Goal: Task Accomplishment & Management: Use online tool/utility

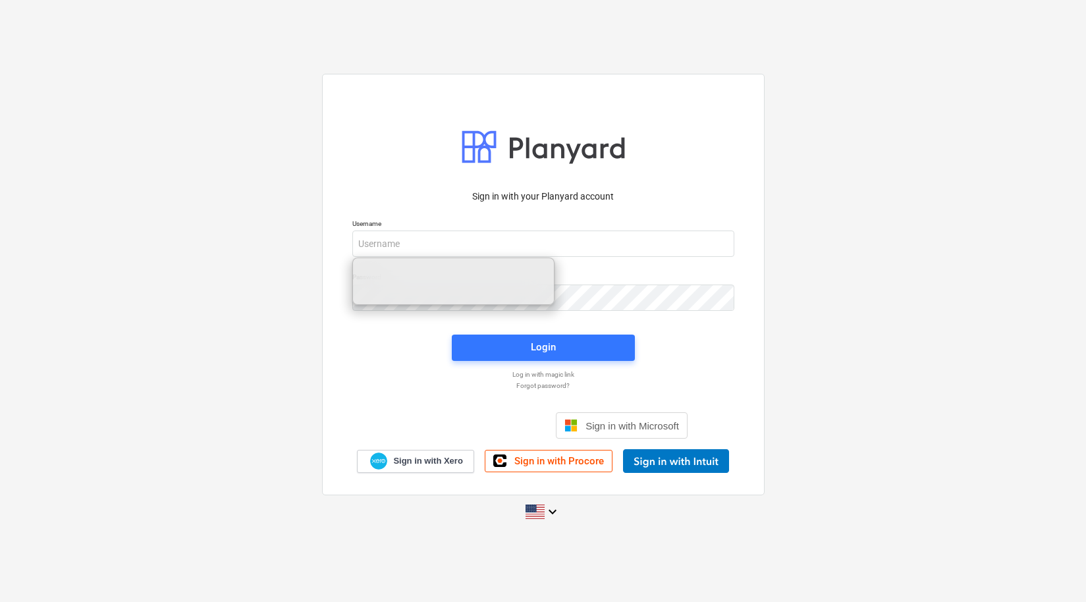
click at [413, 355] on div "Sign in with your Planyard account Username Password Login Log in with magic li…" at bounding box center [544, 327] width 398 height 291
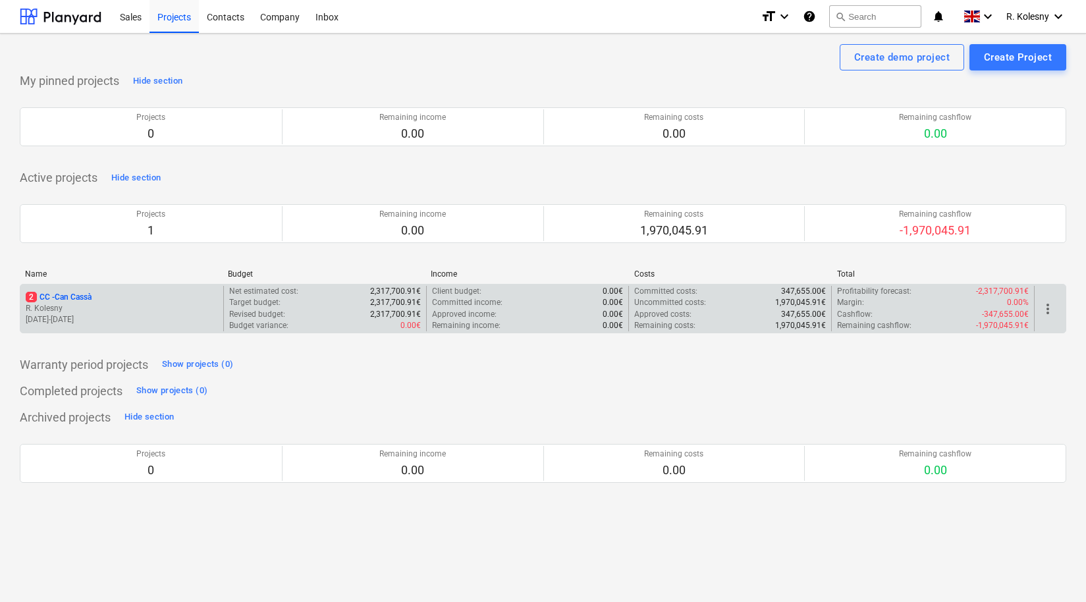
click at [60, 295] on p "2 CC - Can Cassà" at bounding box center [59, 297] width 66 height 11
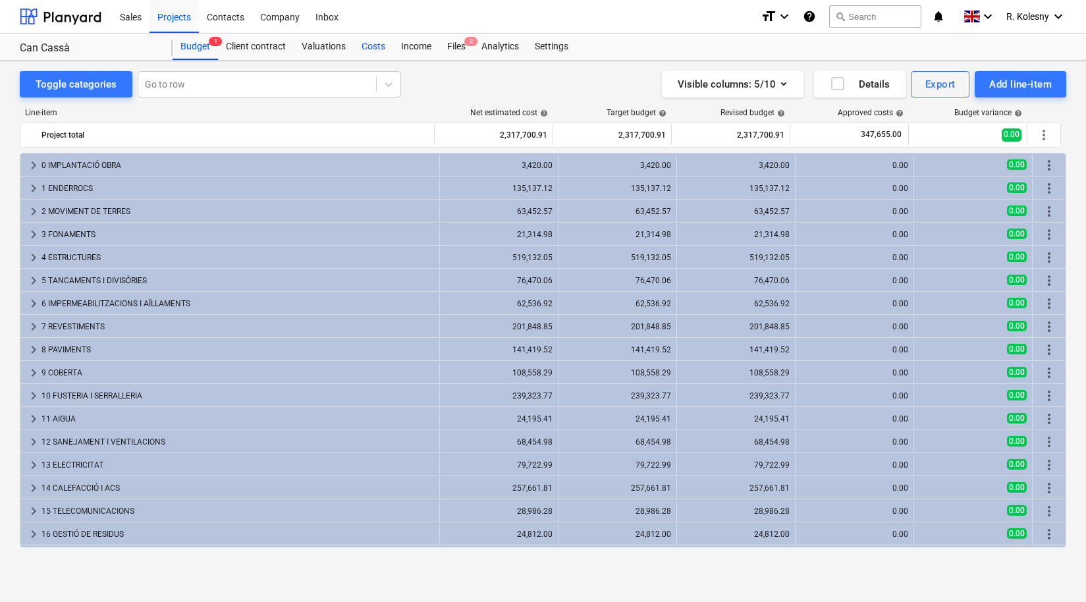
click at [370, 43] on div "Costs" at bounding box center [374, 47] width 40 height 26
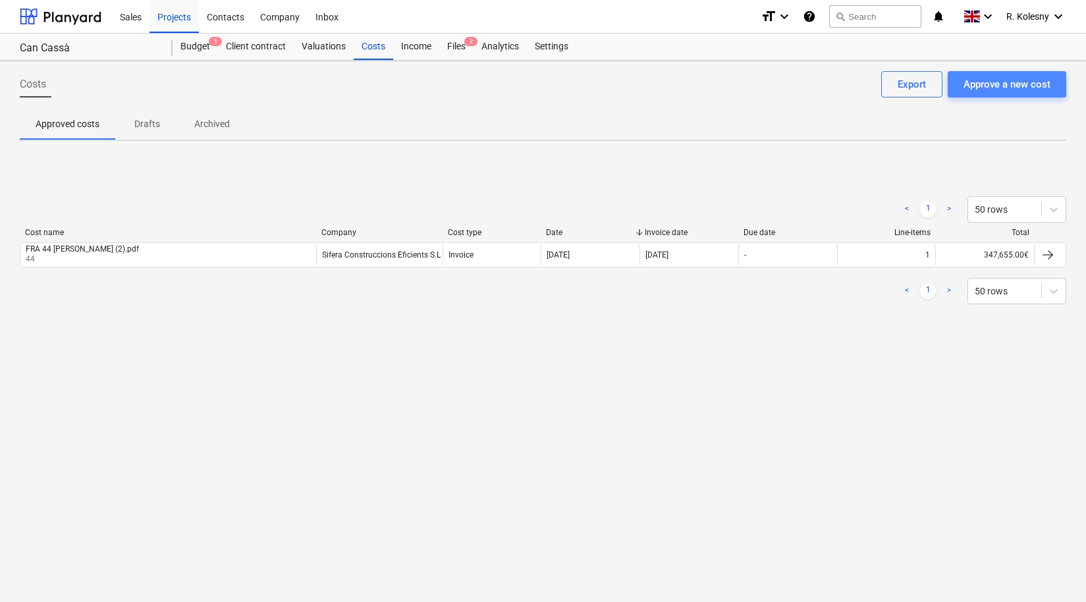
click at [1015, 84] on div "Approve a new cost" at bounding box center [1007, 84] width 87 height 17
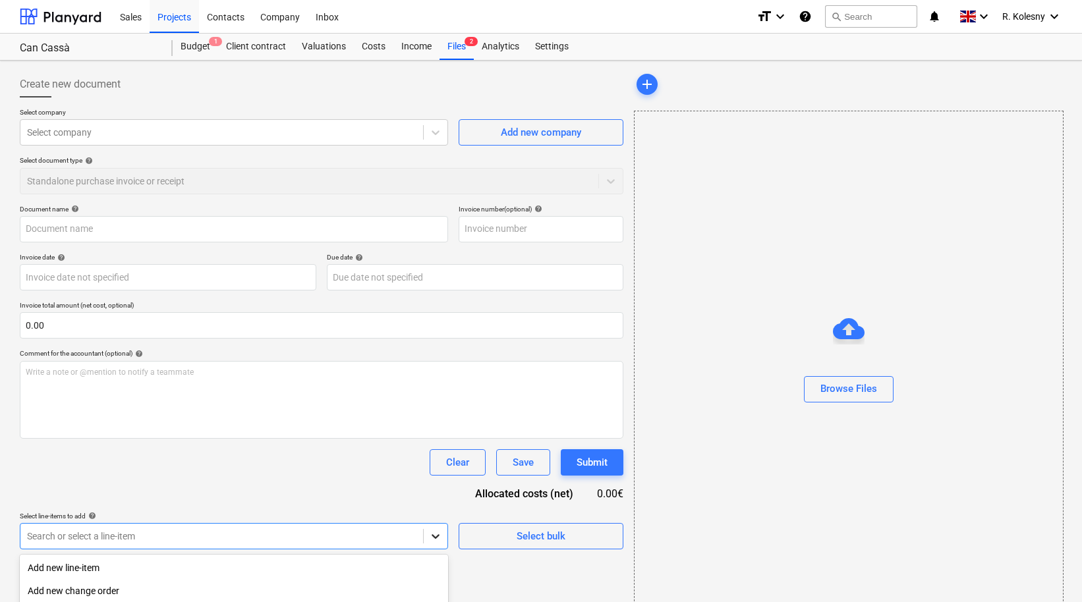
scroll to position [153, 0]
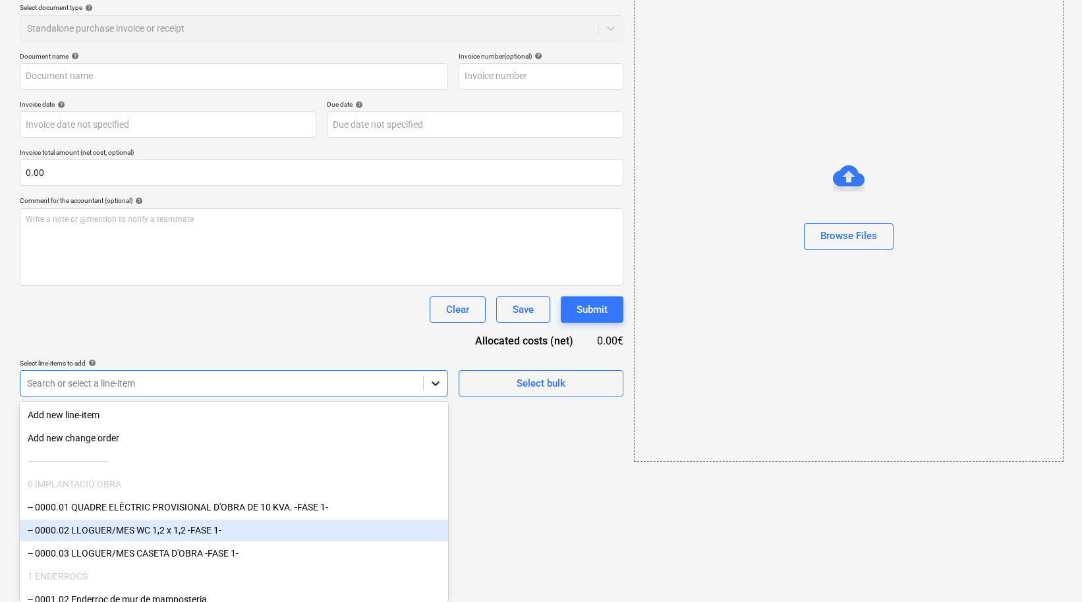
click at [432, 449] on body "Sales Projects Contacts Company Inbox format_size keyboard_arrow_down help sear…" at bounding box center [541, 148] width 1082 height 602
click at [481, 424] on div "Create new document Select company Select company Add new company Select docume…" at bounding box center [321, 190] width 614 height 554
